Goal: Information Seeking & Learning: Learn about a topic

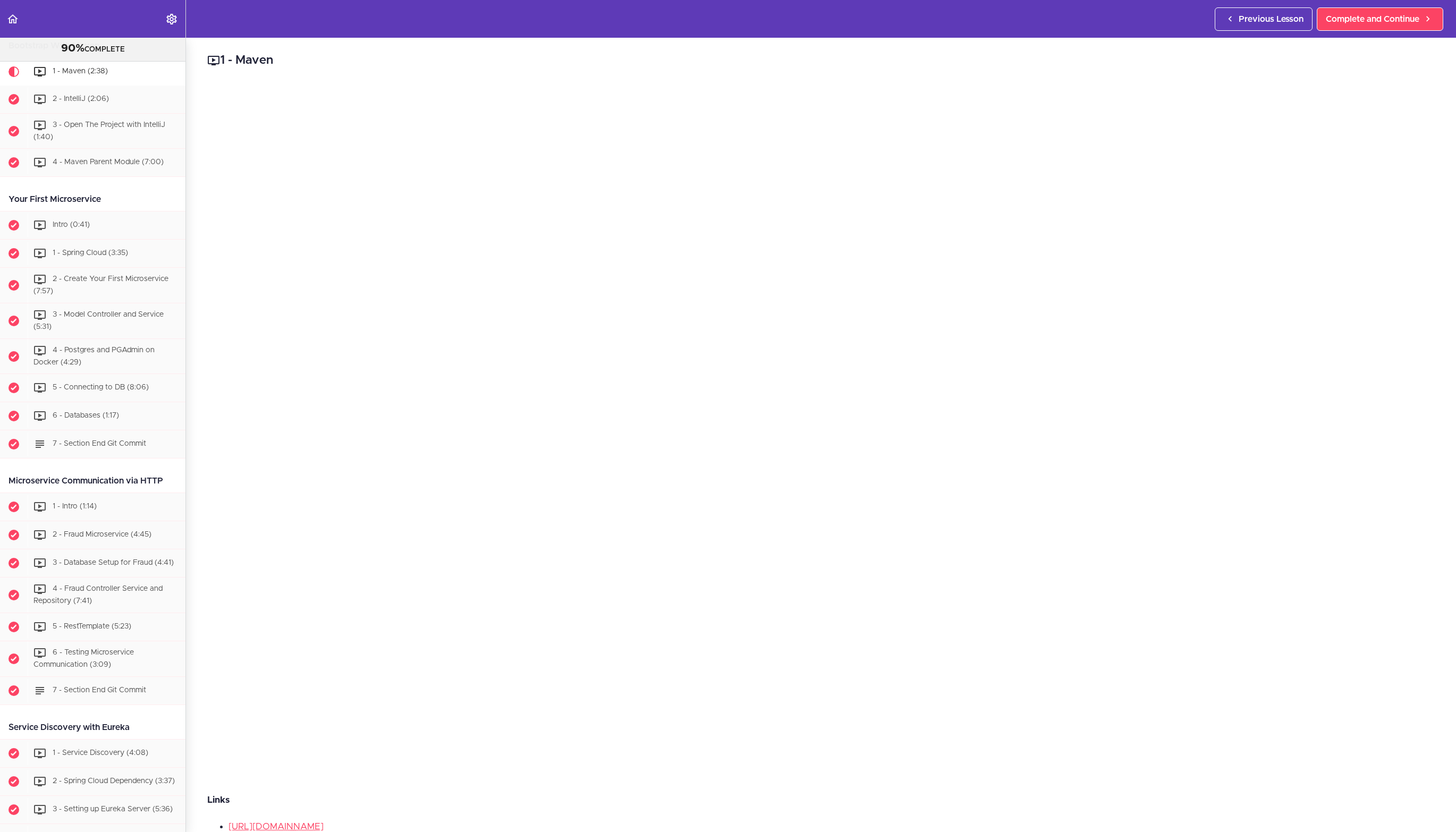
click at [744, 64] on h2 "1 - Maven" at bounding box center [820, 60] width 1227 height 18
click at [1063, 59] on h2 "1 - Maven" at bounding box center [820, 60] width 1227 height 18
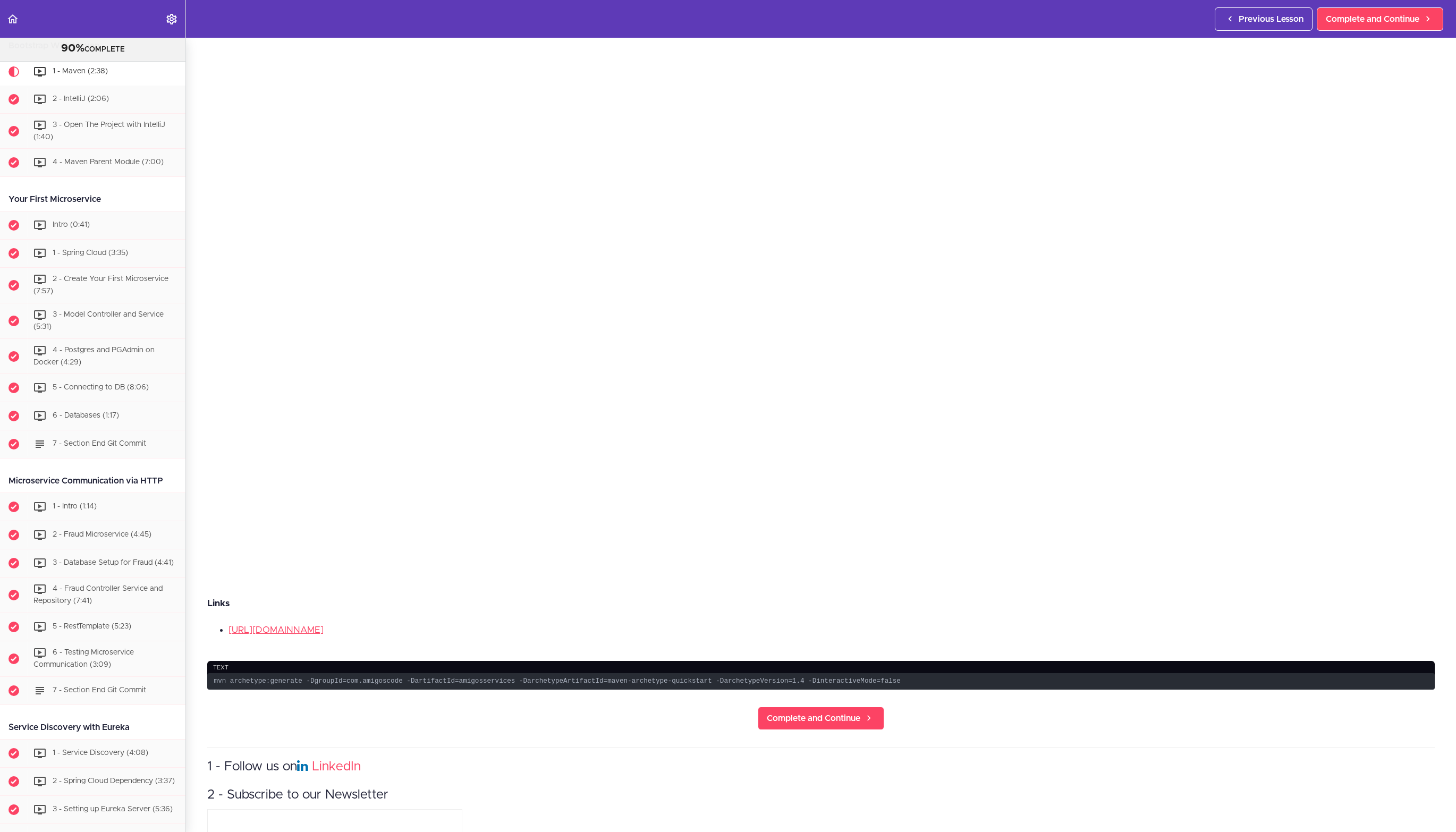
scroll to position [338, 0]
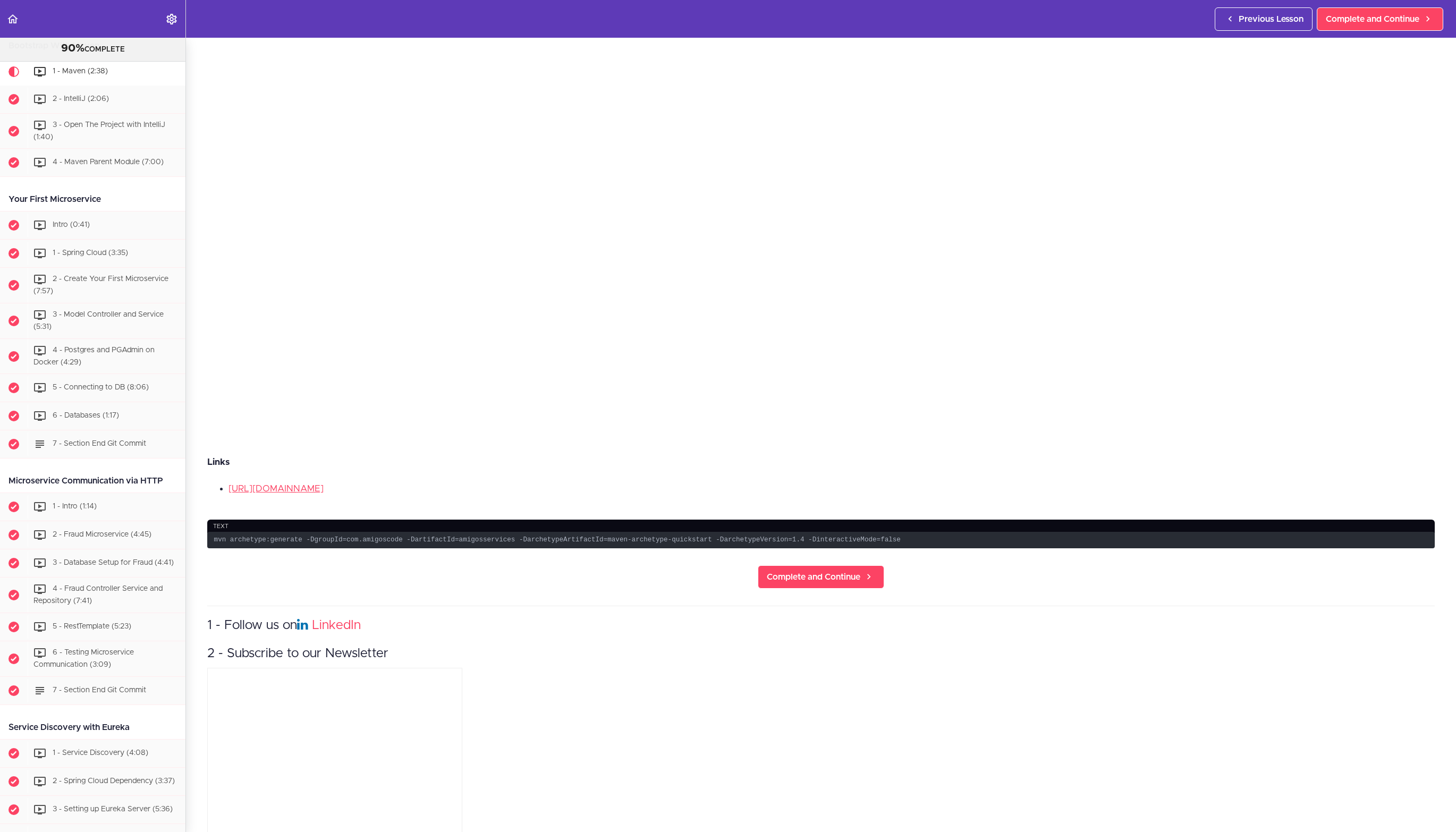
click at [951, 491] on li "https://maven.apache.org/guides/mini/guide-creating-archetypes.html" at bounding box center [831, 489] width 1206 height 14
click at [637, 487] on li "https://maven.apache.org/guides/mini/guide-creating-archetypes.html" at bounding box center [831, 489] width 1206 height 14
click at [890, 492] on li "https://maven.apache.org/guides/mini/guide-creating-archetypes.html" at bounding box center [831, 489] width 1206 height 14
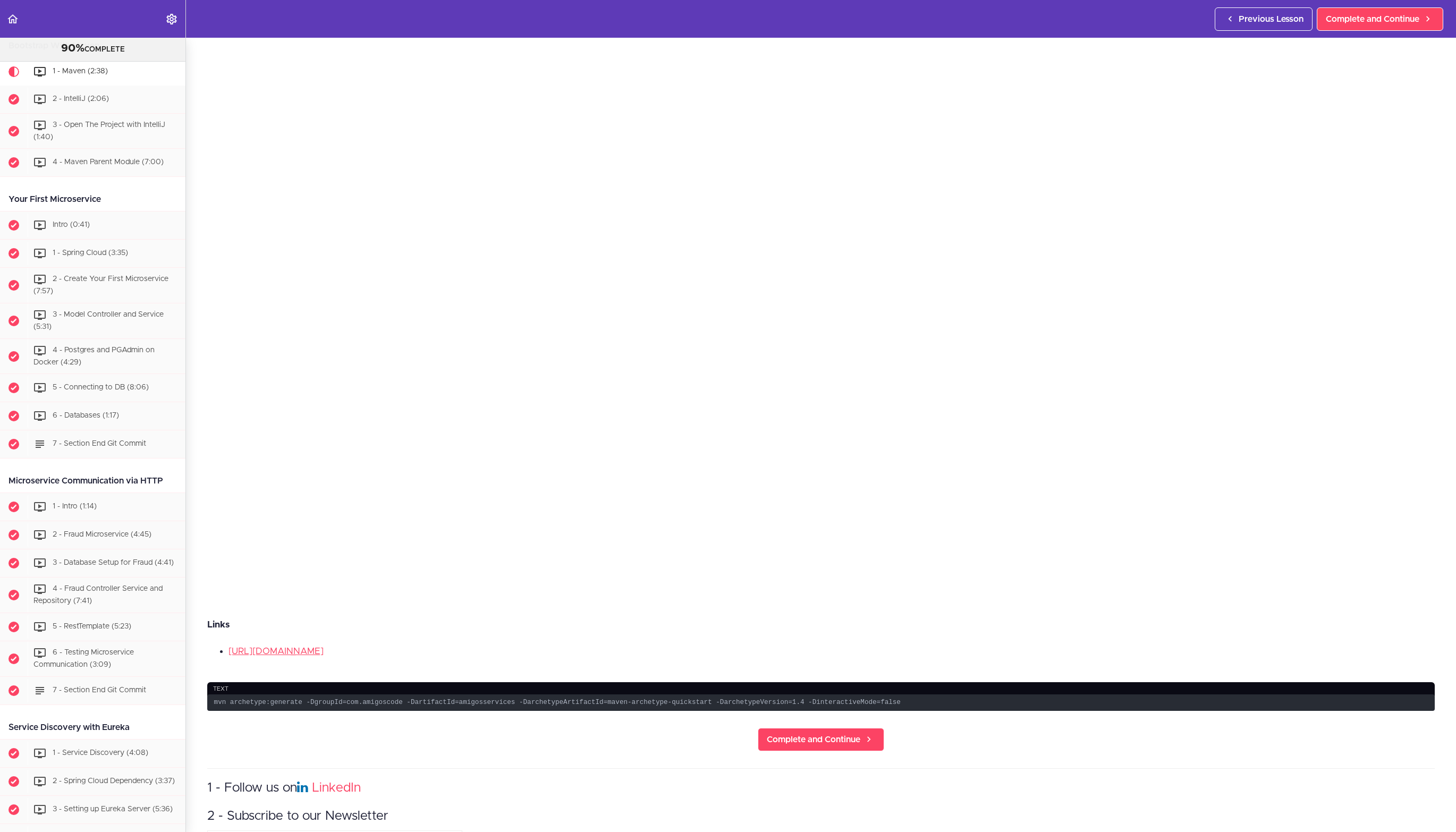
scroll to position [177, 0]
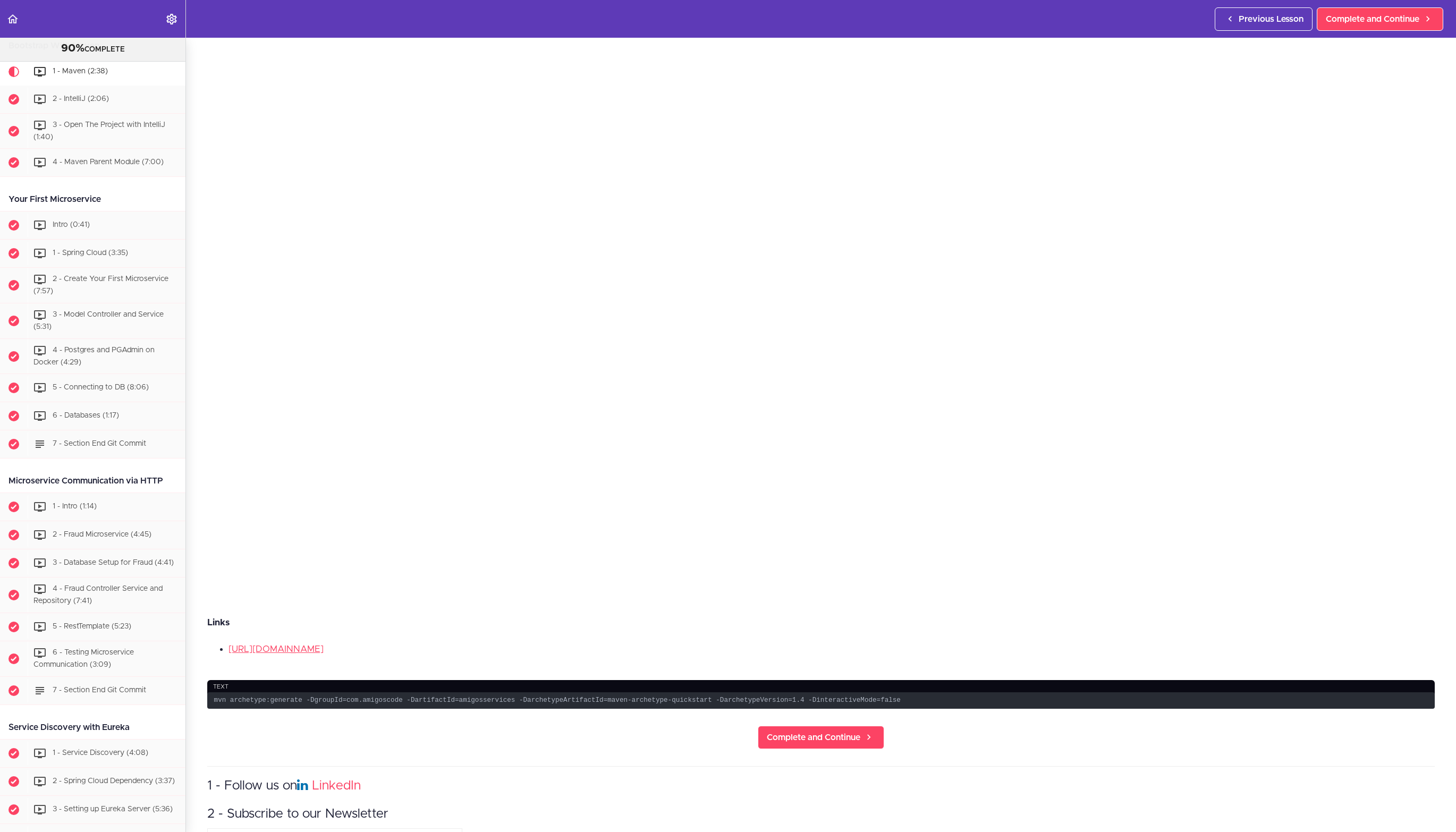
click at [186, 168] on div "1 - Maven Links https://maven.apache.org/guides/mini/guide-creating-archetypes.…" at bounding box center [820, 257] width 1269 height 795
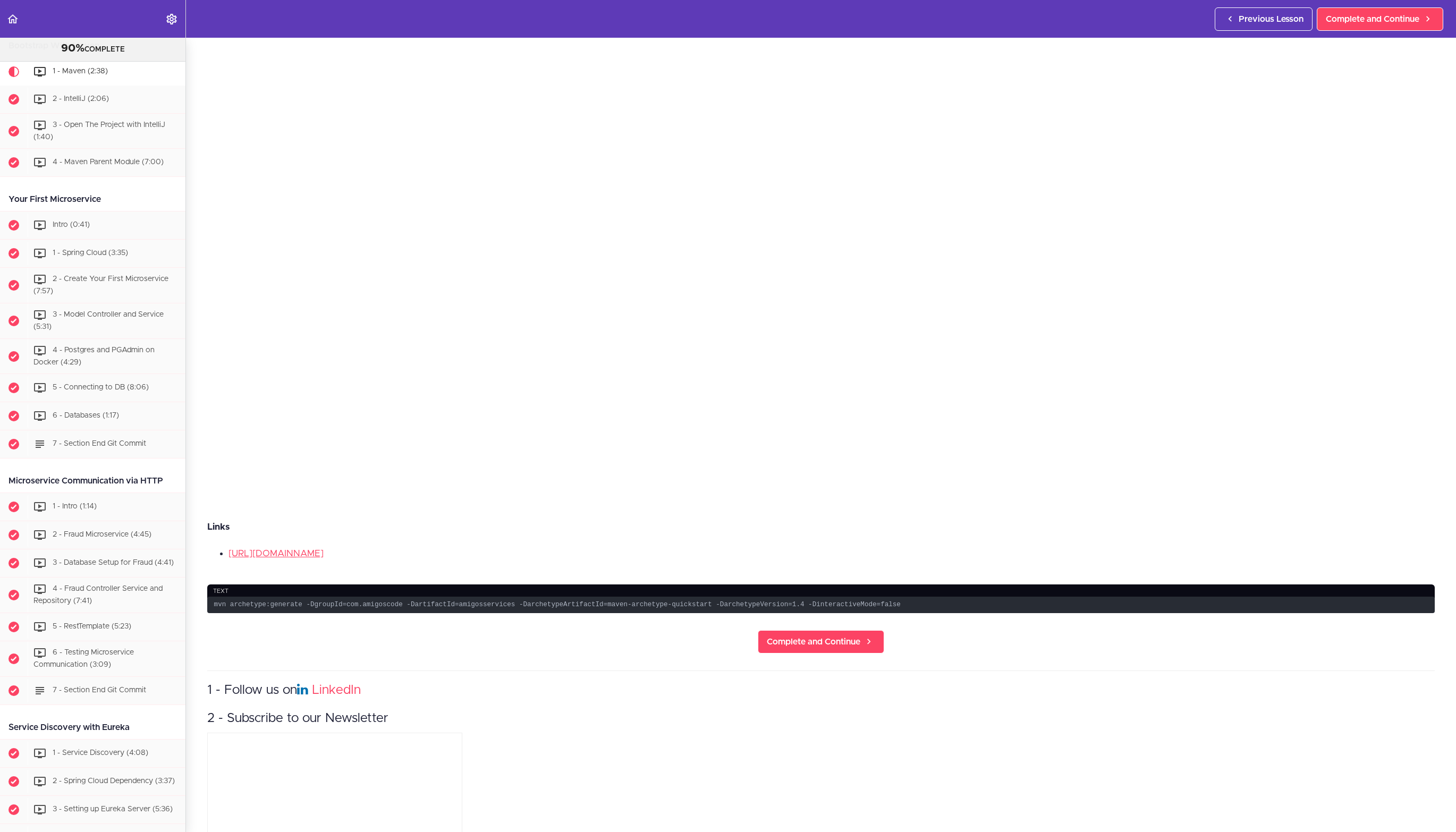
scroll to position [274, 0]
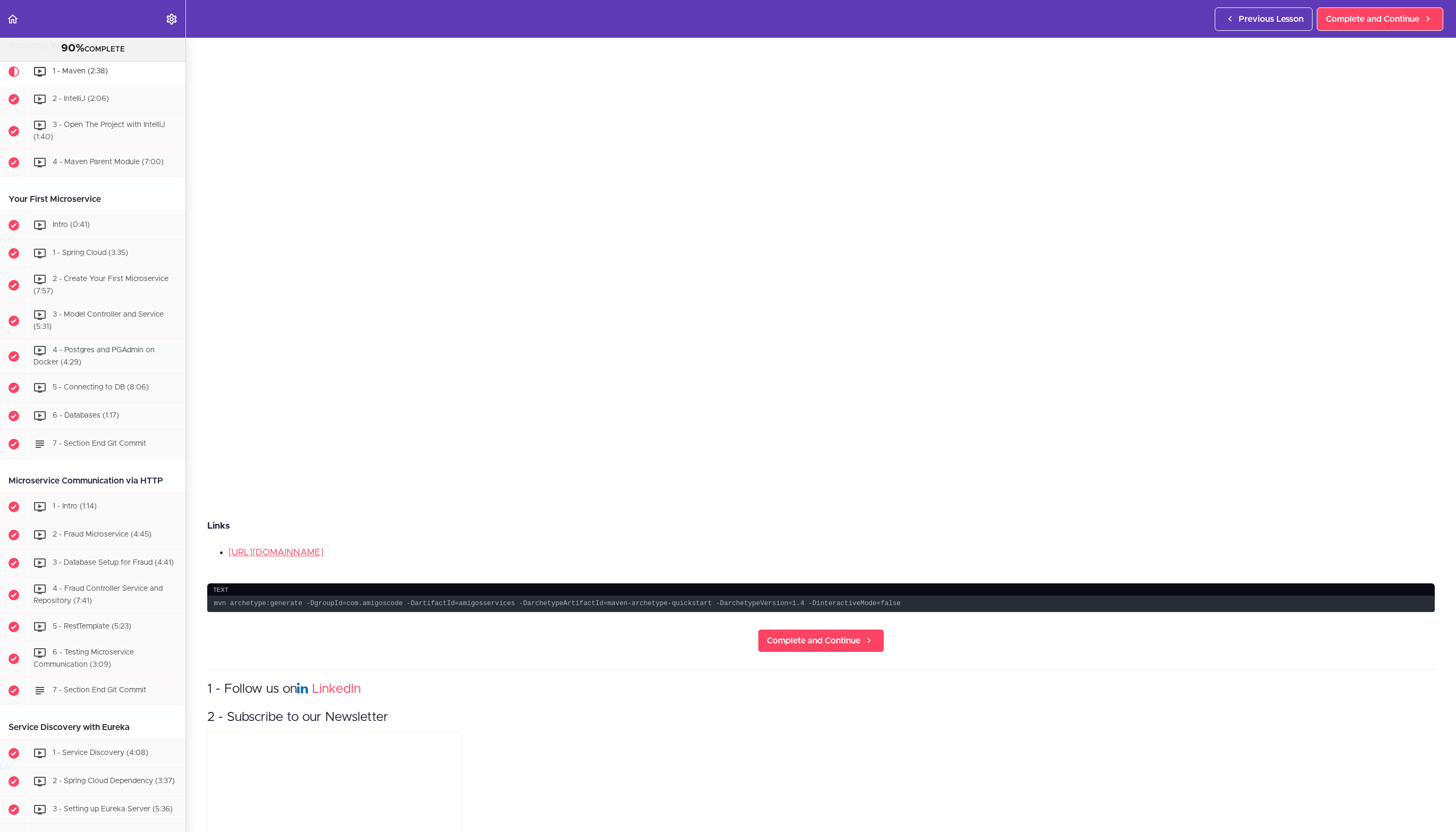
click at [639, 551] on li "https://maven.apache.org/guides/mini/guide-creating-archetypes.html" at bounding box center [831, 552] width 1206 height 14
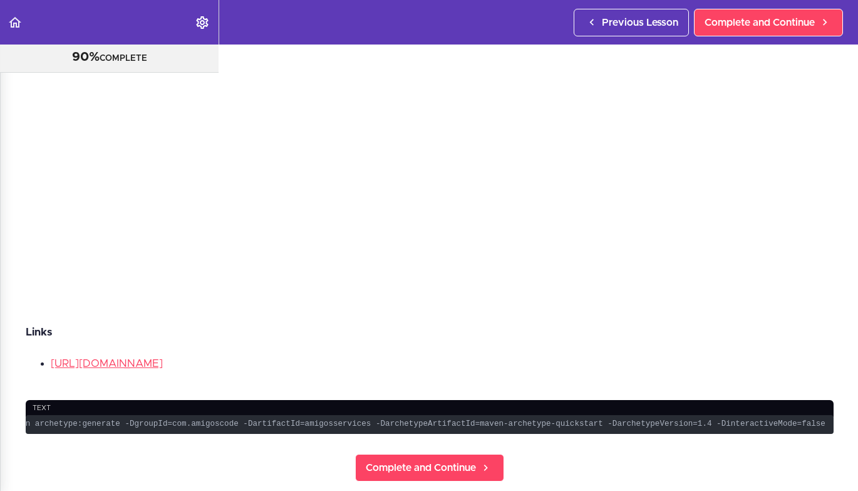
scroll to position [253, 219]
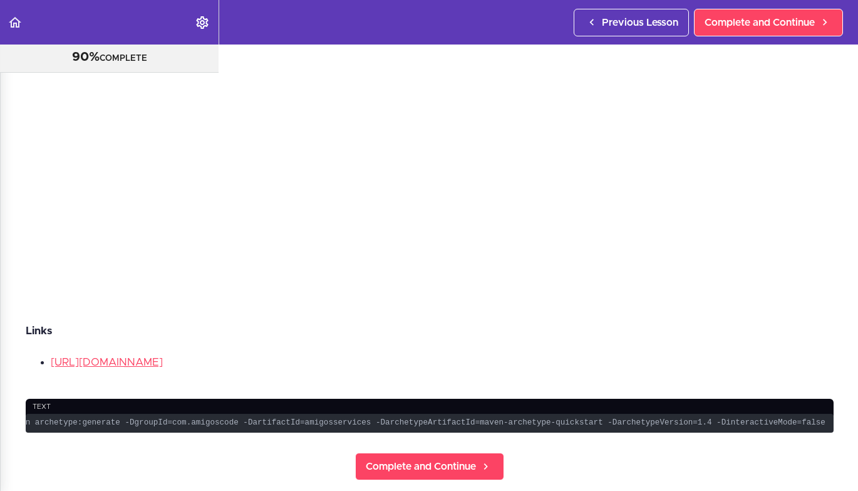
click at [594, 419] on code "mvn archetype:generate -DgroupId=com.amigoscode -DartifactId=amigosservices -Da…" at bounding box center [430, 422] width 808 height 19
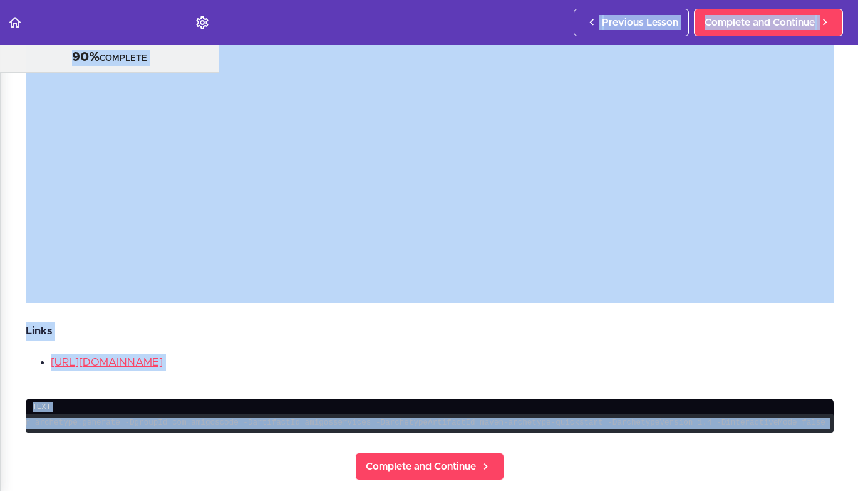
click at [613, 422] on code "mvn archetype:generate -DgroupId=com.amigoscode -DartifactId=amigosservices -Da…" at bounding box center [430, 422] width 808 height 19
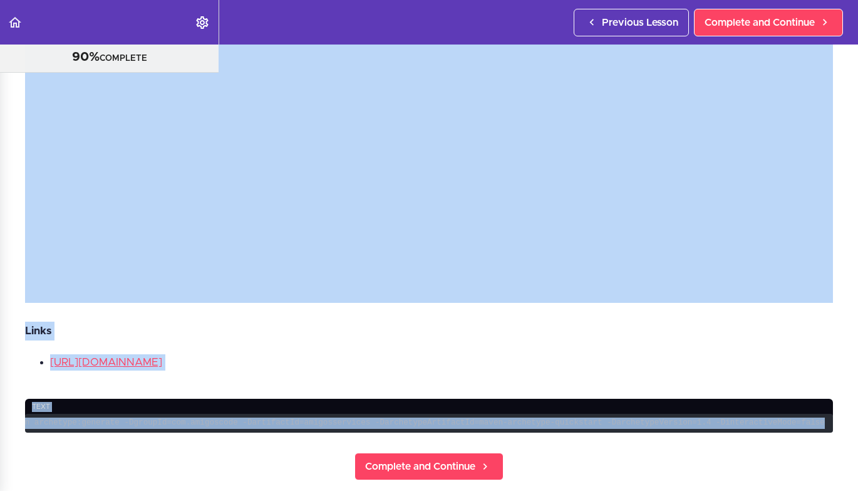
scroll to position [0, 4]
drag, startPoint x: 828, startPoint y: 424, endPoint x: 19, endPoint y: 426, distance: 808.2
click at [19, 426] on section "Microservices and Distributed Systems 90% COMPLETE Getting Started 1 - Few Word…" at bounding box center [429, 267] width 858 height 446
click at [42, 423] on code "mvn archetype:generate -DgroupId=com.amigoscode -DartifactId=amigosservices -Da…" at bounding box center [429, 422] width 808 height 19
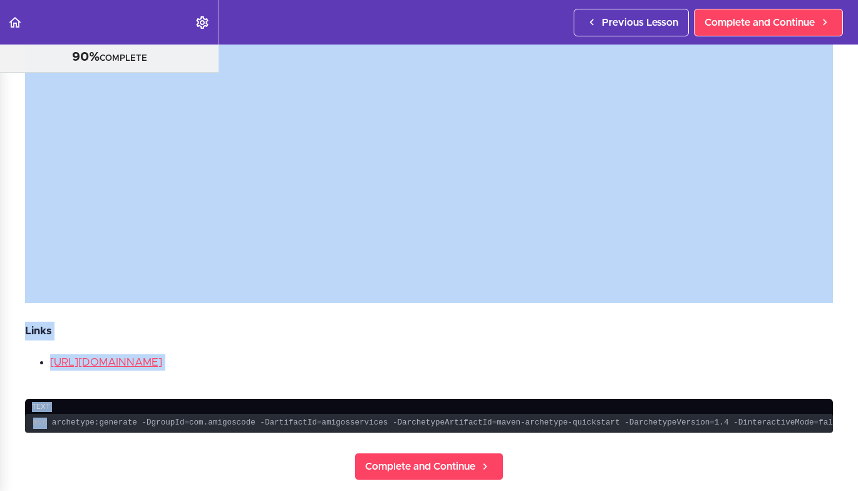
drag, startPoint x: 48, startPoint y: 422, endPoint x: 14, endPoint y: 420, distance: 34.5
click at [14, 420] on section "Microservices and Distributed Systems 90% COMPLETE Getting Started 1 - Few Word…" at bounding box center [429, 267] width 858 height 446
click at [46, 422] on code "mvn archetype:generate -DgroupId=com.amigoscode -DartifactId=amigosservices -Da…" at bounding box center [429, 422] width 808 height 19
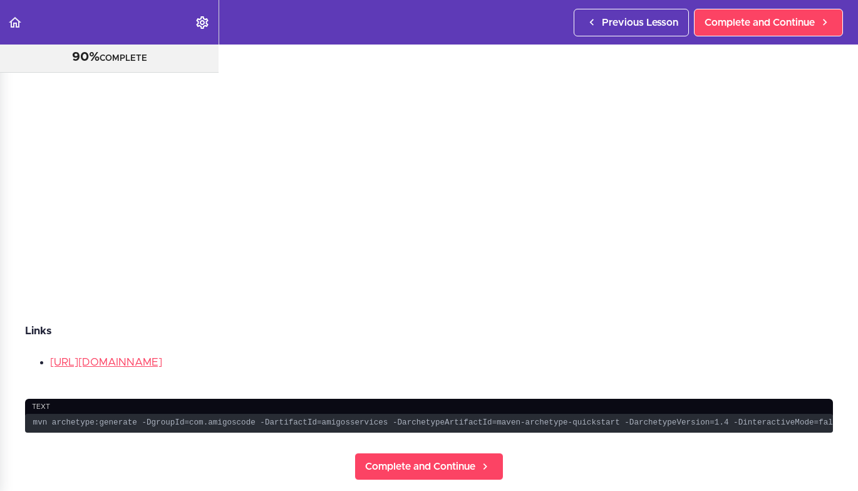
scroll to position [0, 20]
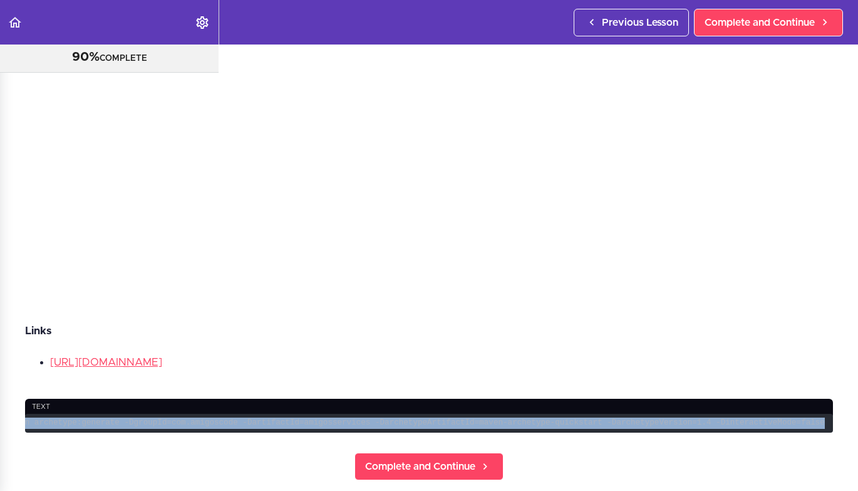
drag, startPoint x: 34, startPoint y: 422, endPoint x: 821, endPoint y: 429, distance: 787.5
click at [821, 429] on code "mvn archetype:generate -DgroupId=com.amigoscode -DartifactId=amigosservices -Da…" at bounding box center [429, 422] width 808 height 19
copy code "mvn archetype:generate -DgroupId=com.amigoscode -DartifactId=amigosservices -Da…"
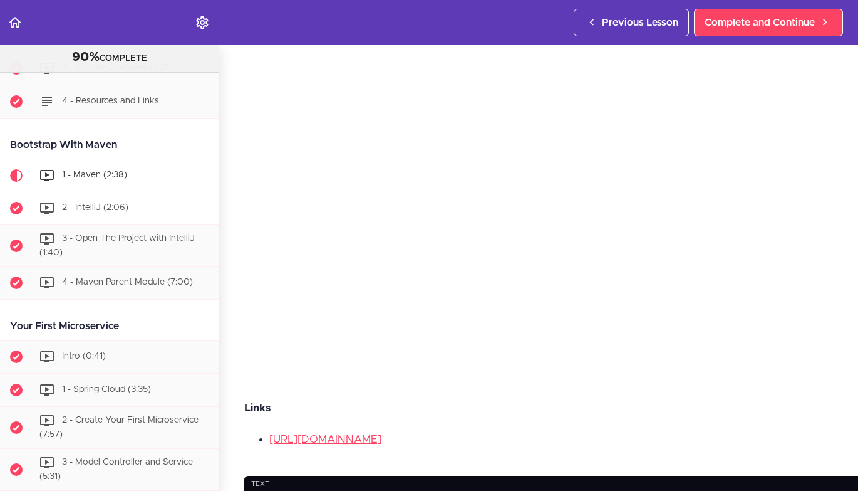
scroll to position [176, 0]
click at [90, 208] on span "2 - IntelliJ (2:06)" at bounding box center [95, 207] width 66 height 9
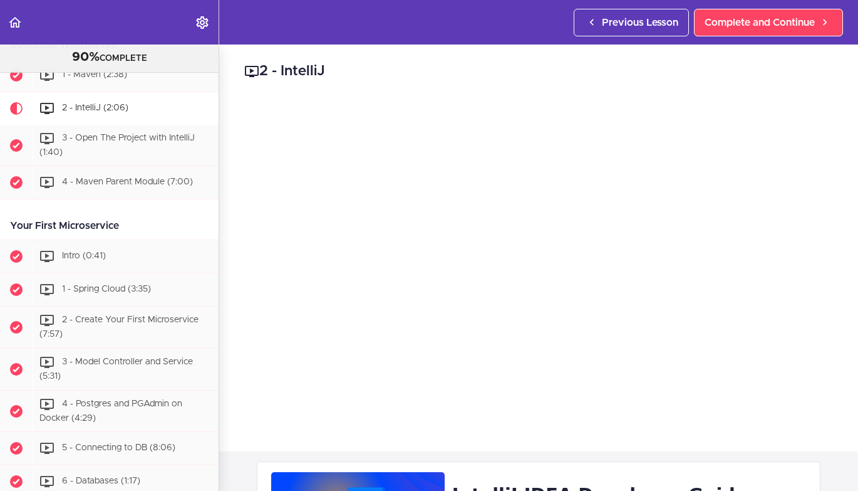
click at [663, 80] on h2 "2 - IntelliJ" at bounding box center [538, 71] width 589 height 21
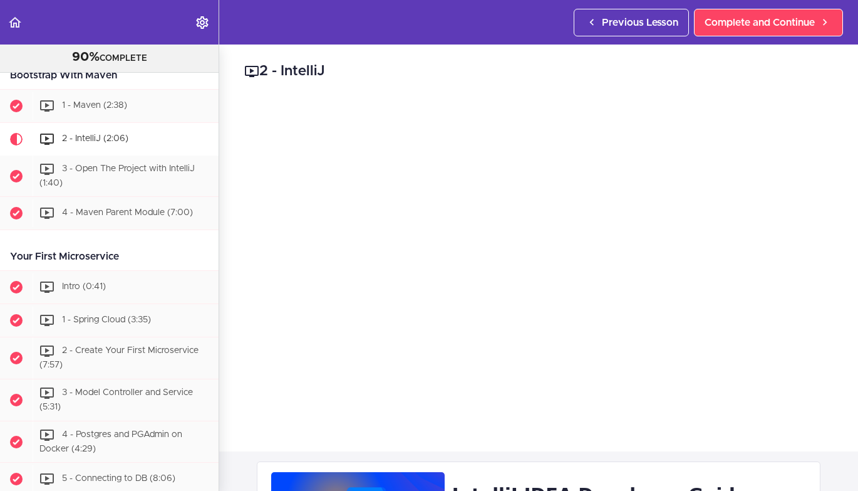
scroll to position [269, 0]
click at [114, 172] on div "3 - Open The Project with IntelliJ (1:40)" at bounding box center [126, 175] width 186 height 41
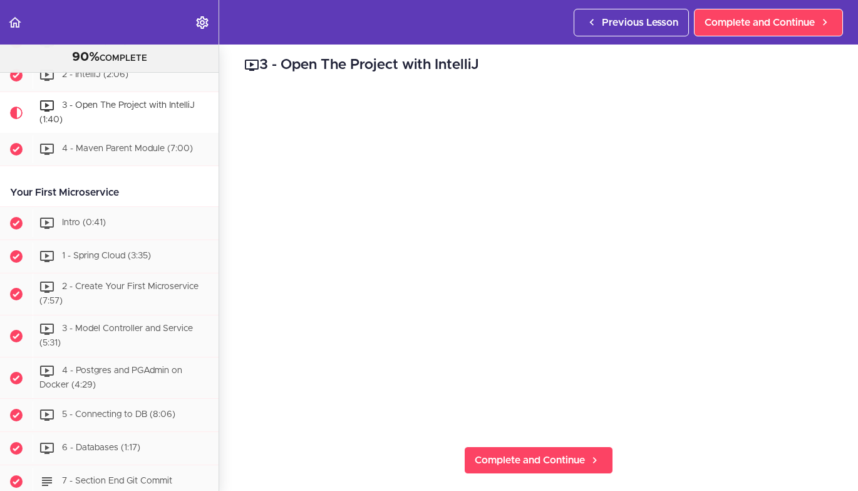
scroll to position [10, 0]
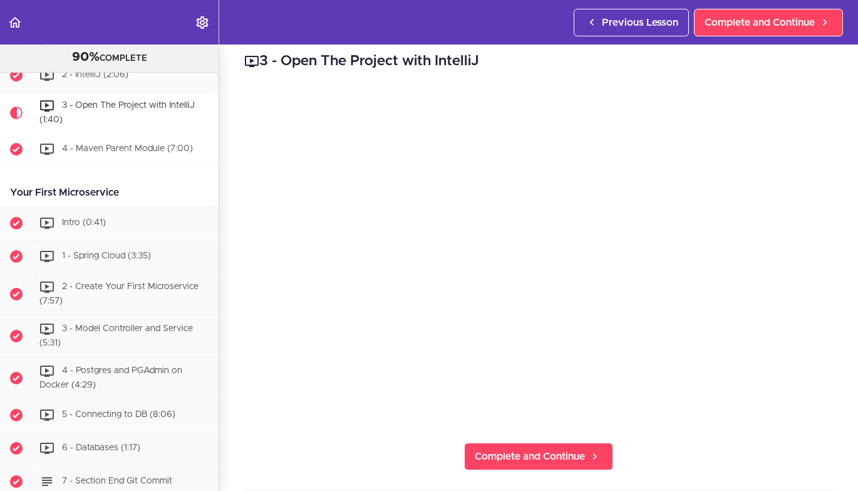
click at [140, 150] on span "4 - Maven Parent Module (7:00)" at bounding box center [127, 149] width 131 height 9
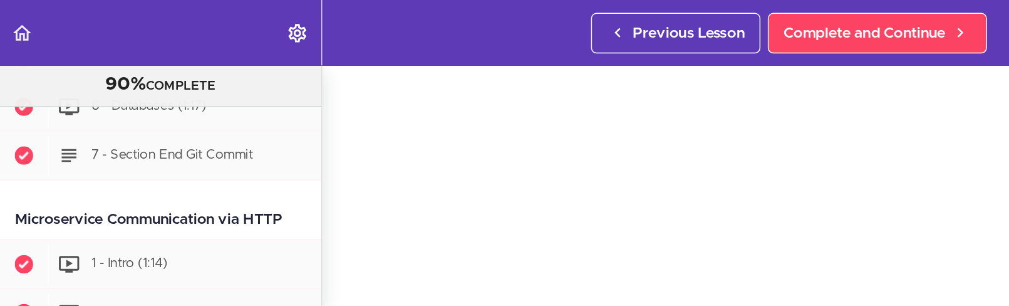
scroll to position [707, 0]
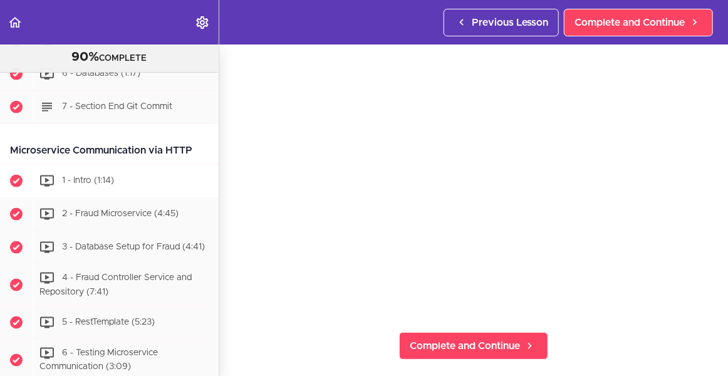
click at [117, 179] on div "1 - Intro (1:14)" at bounding box center [126, 181] width 186 height 28
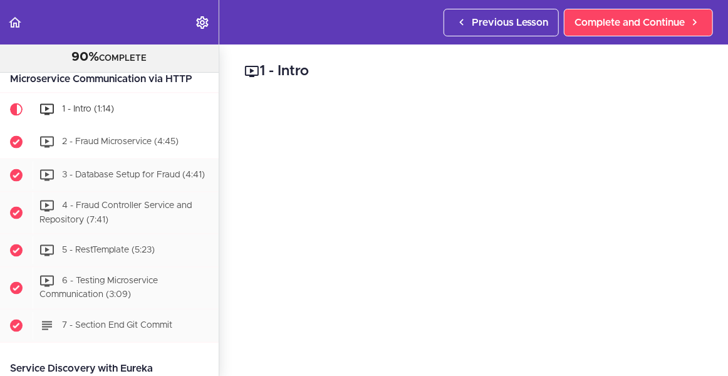
scroll to position [745, 0]
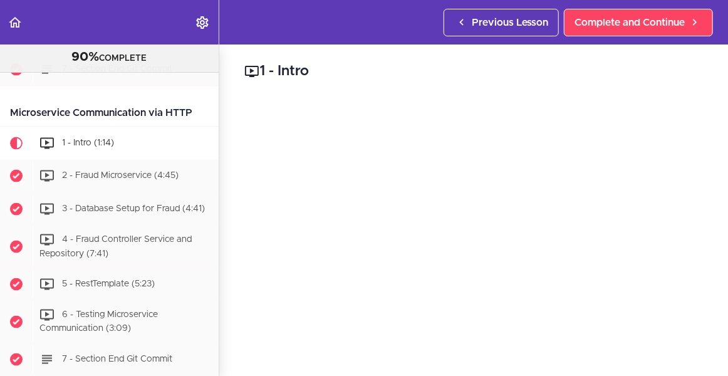
click at [94, 140] on span "1 - Intro (1:14)" at bounding box center [88, 143] width 52 height 9
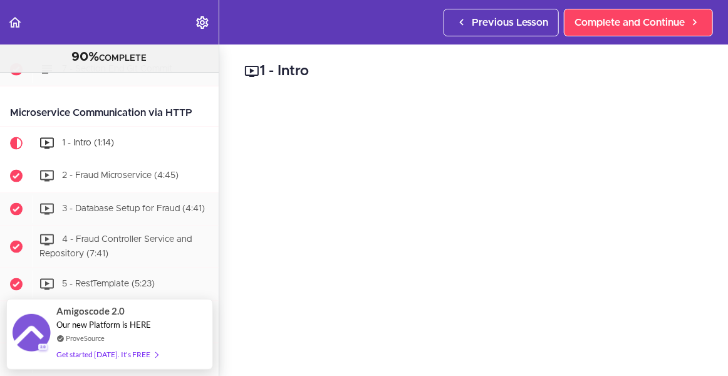
scroll to position [779, 0]
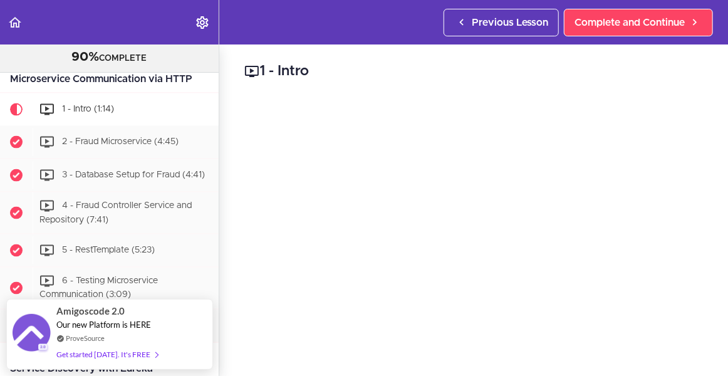
click at [81, 105] on span "1 - Intro (1:14)" at bounding box center [88, 109] width 52 height 9
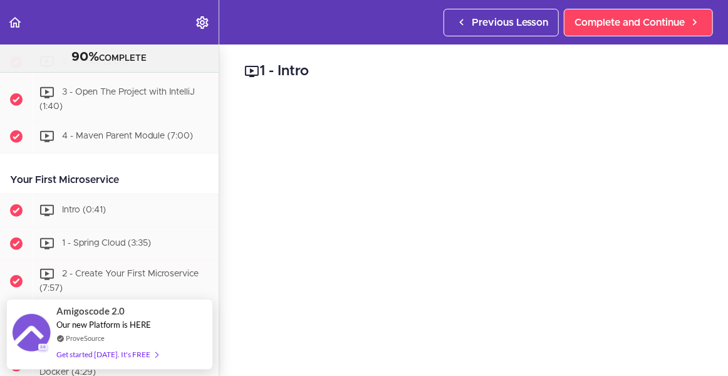
scroll to position [346, 0]
click at [74, 207] on span "Intro (0:41)" at bounding box center [84, 210] width 44 height 9
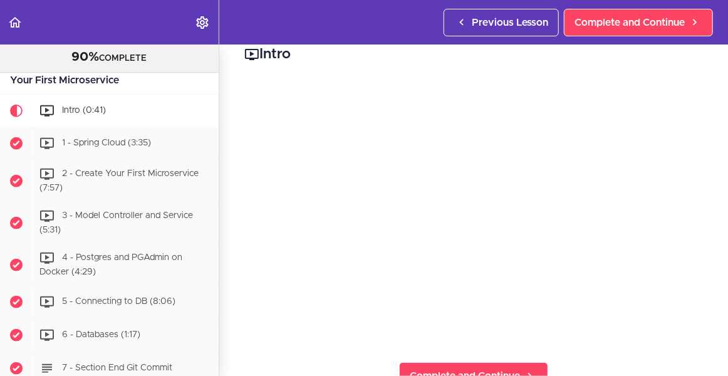
scroll to position [18, 0]
click at [107, 140] on span "1 - Spring Cloud (3:35)" at bounding box center [106, 143] width 89 height 9
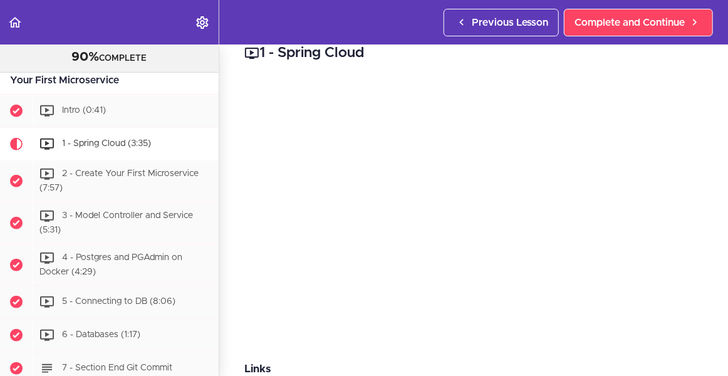
scroll to position [479, 0]
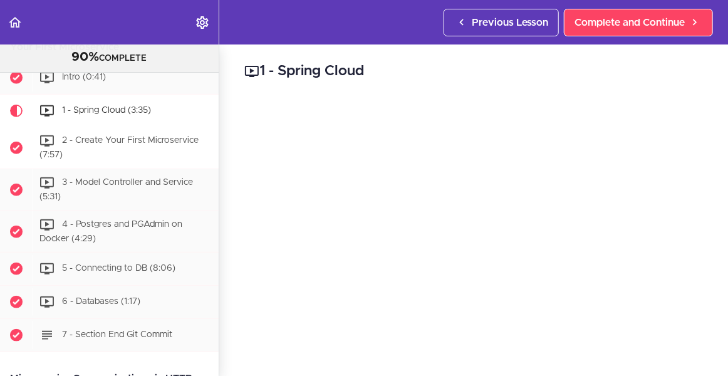
click at [110, 143] on span "2 - Create Your First Microservice (7:57)" at bounding box center [118, 148] width 159 height 23
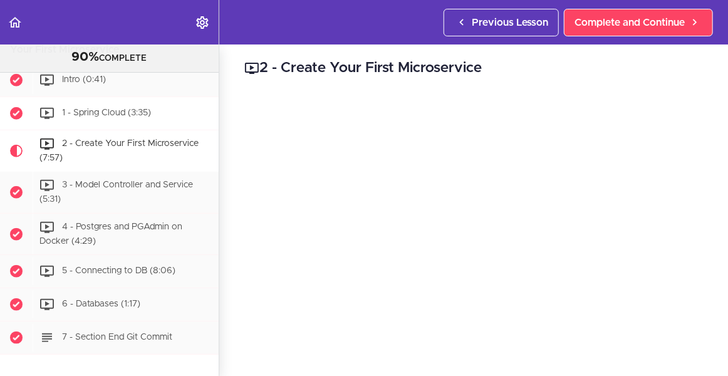
scroll to position [473, 0]
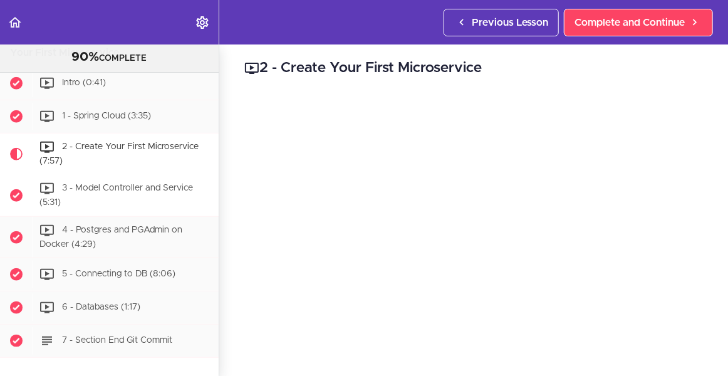
click at [103, 197] on div "3 - Model Controller and Service (5:31)" at bounding box center [126, 195] width 186 height 41
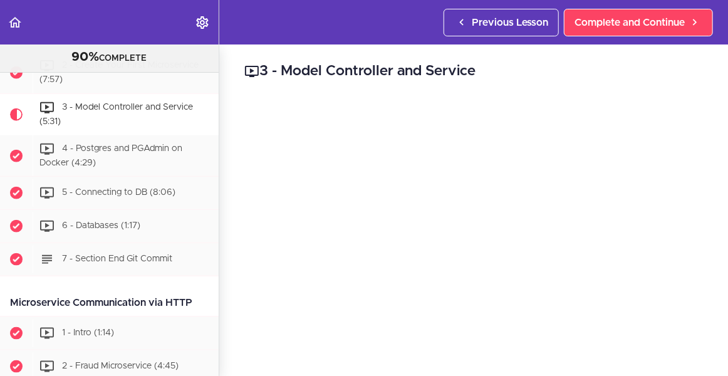
scroll to position [554, 0]
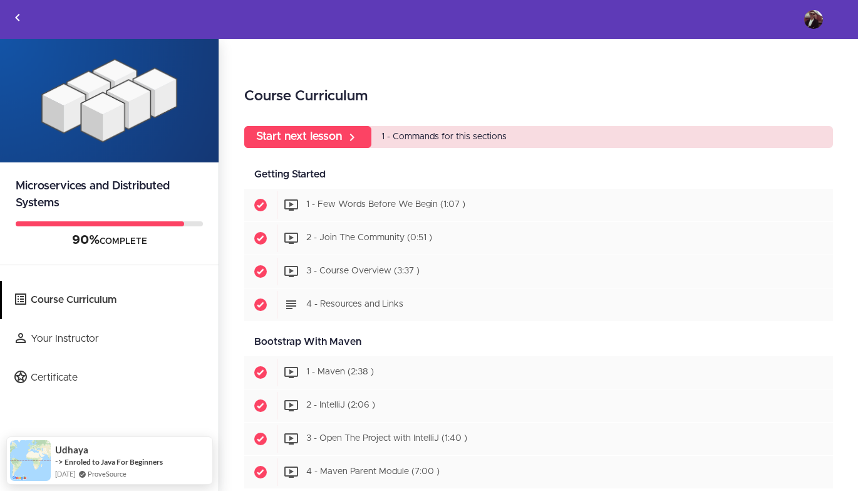
click at [817, 26] on img at bounding box center [813, 19] width 19 height 19
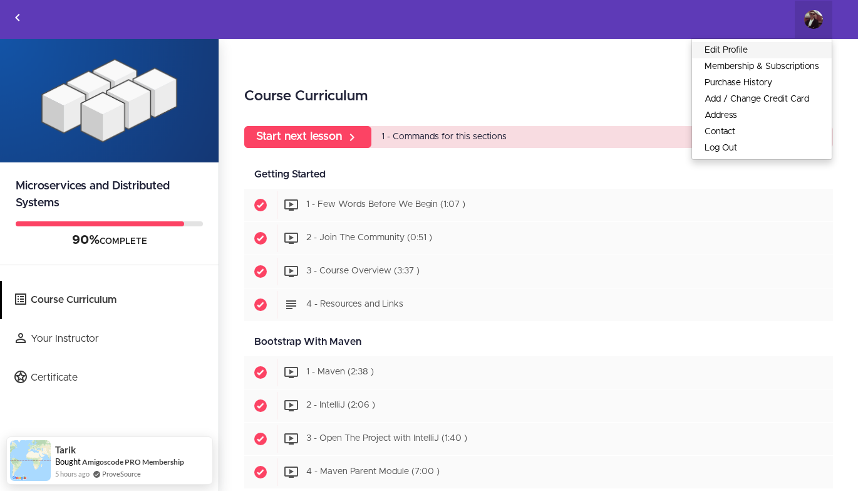
click at [748, 50] on link "Edit Profile" at bounding box center [762, 50] width 140 height 16
